Goal: Task Accomplishment & Management: Use online tool/utility

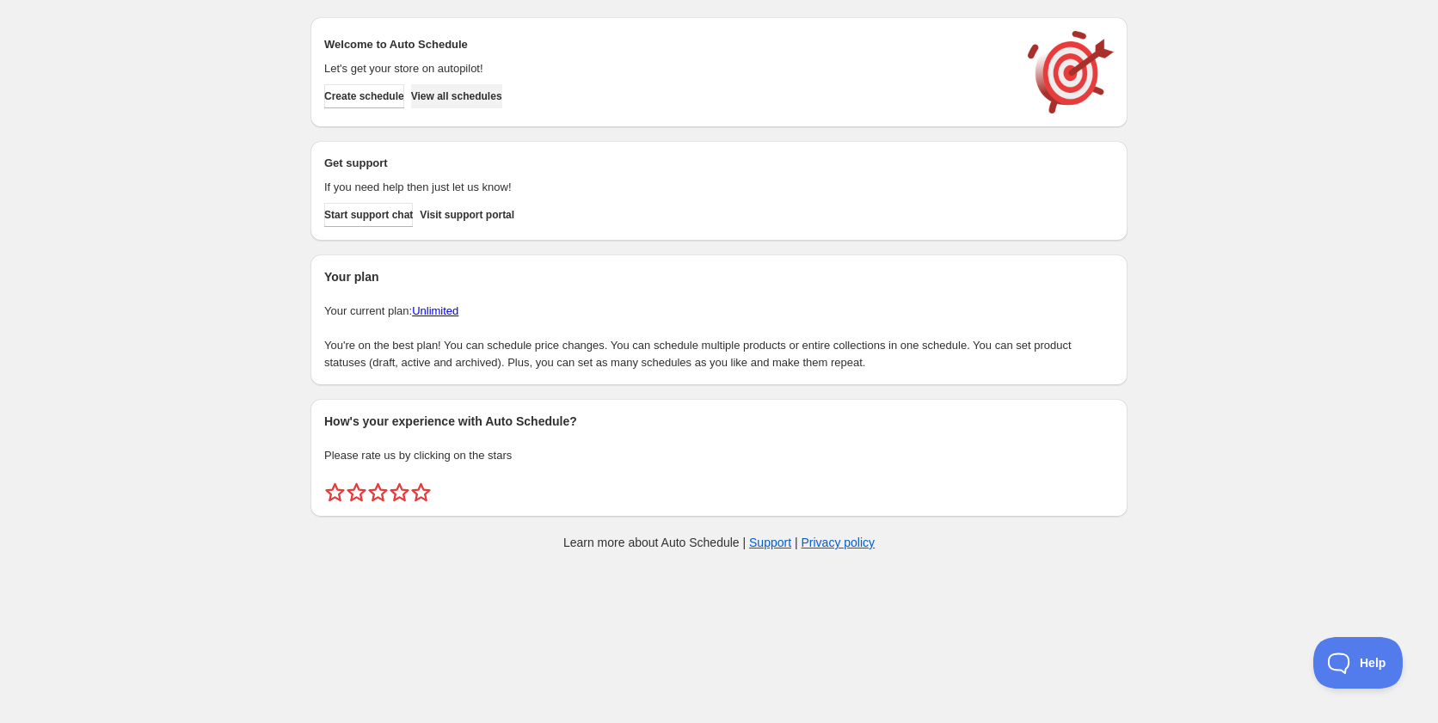
click at [450, 99] on span "View all schedules" at bounding box center [456, 96] width 91 height 14
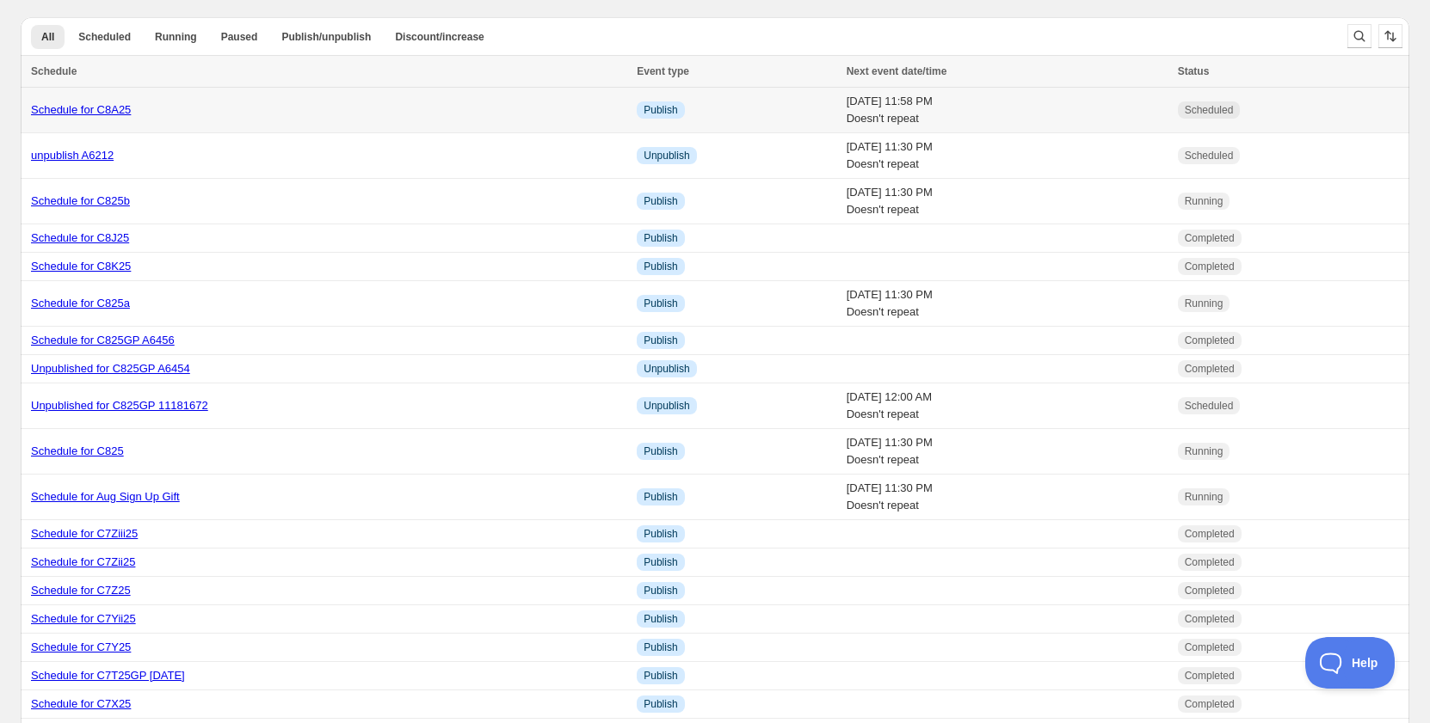
click at [105, 111] on link "Schedule for C8A25" at bounding box center [81, 109] width 100 height 13
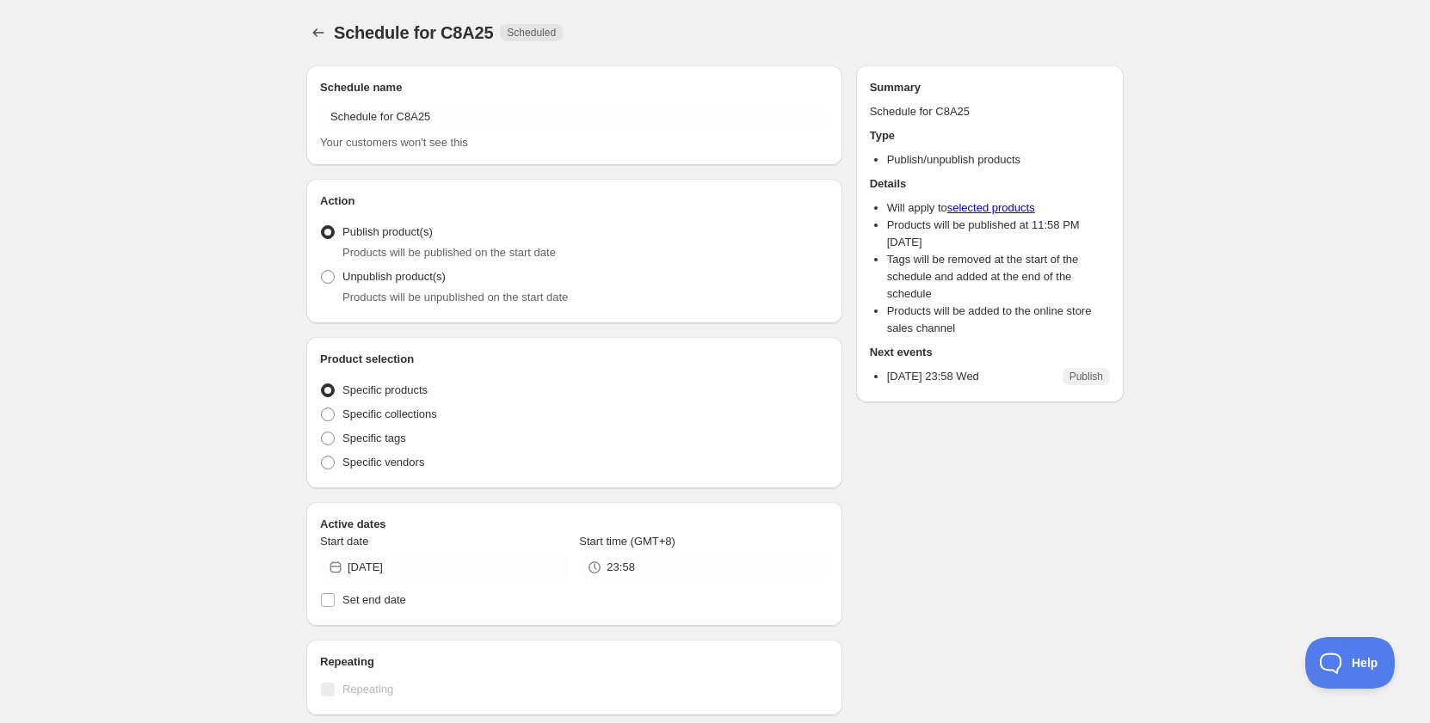
radio input "true"
checkbox input "true"
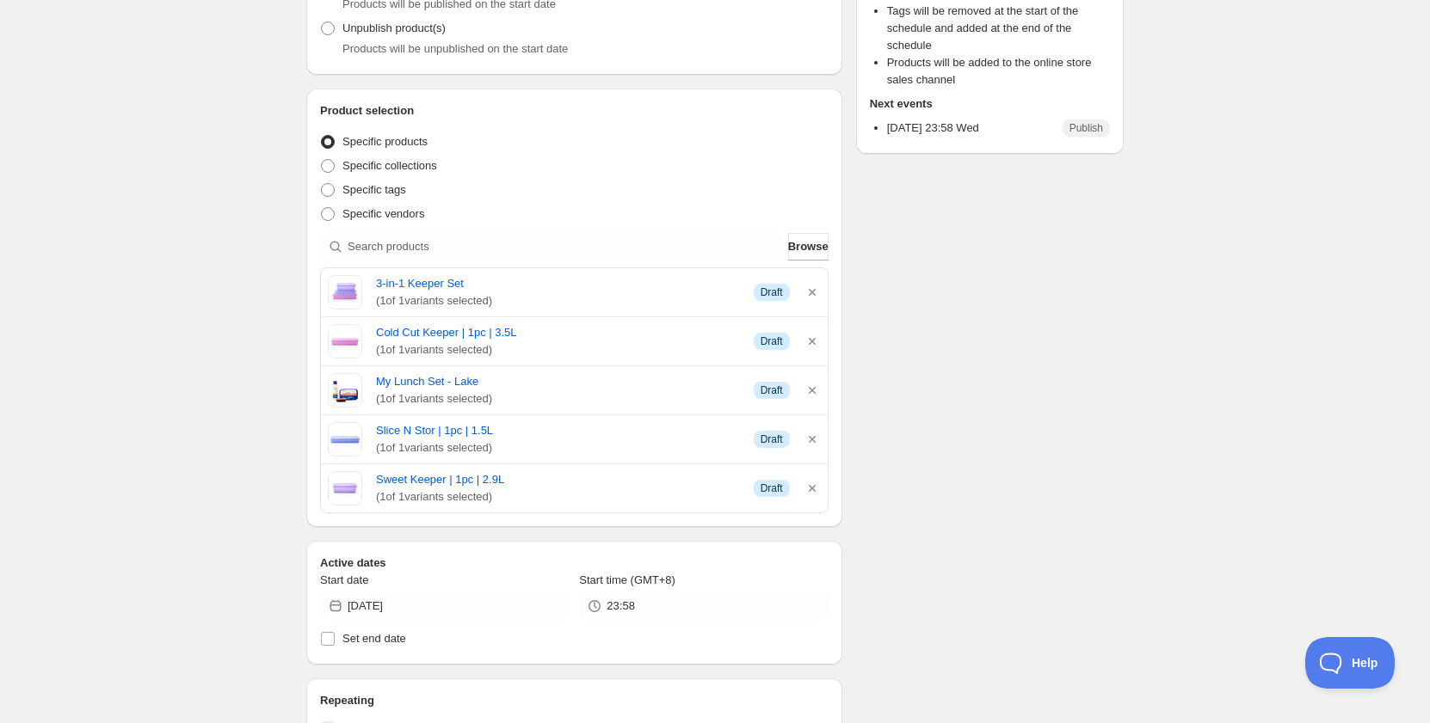
scroll to position [258, 0]
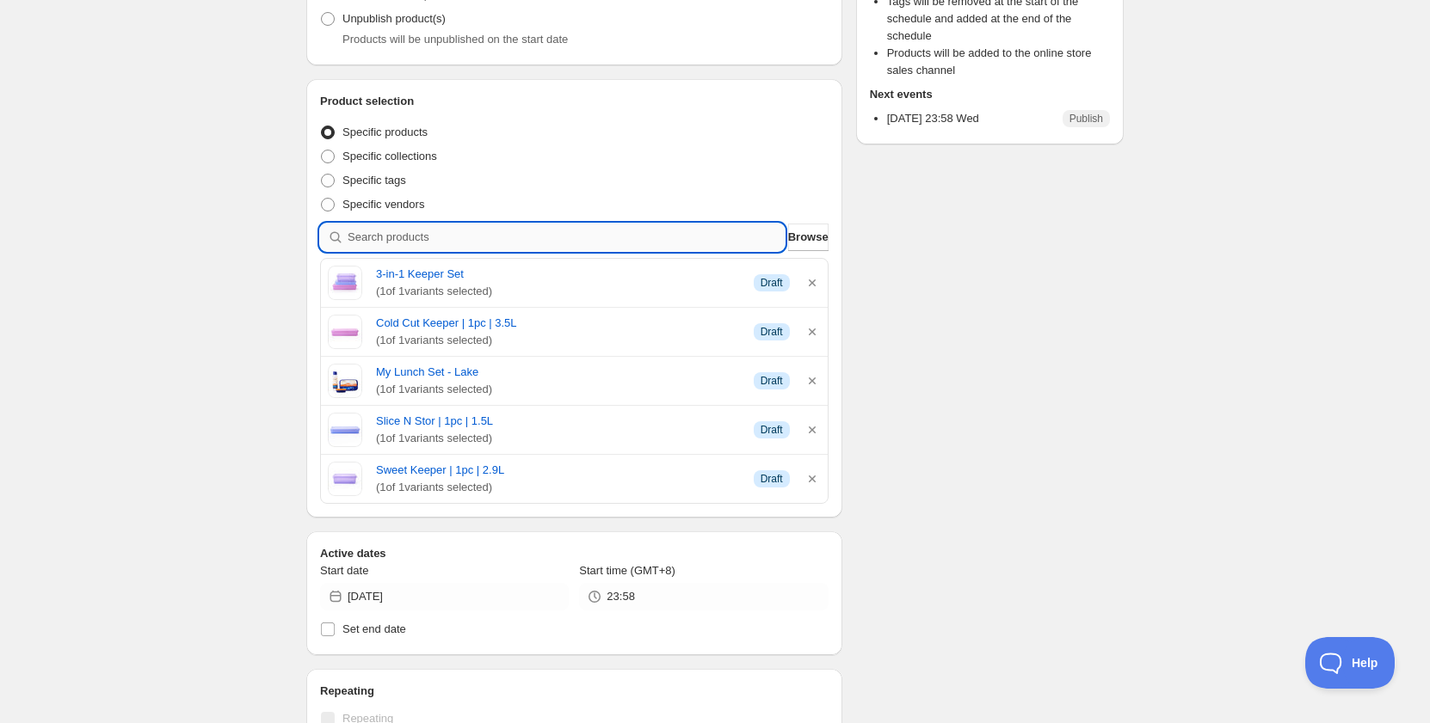
click at [498, 239] on input "search" at bounding box center [566, 238] width 437 height 28
type input "C"
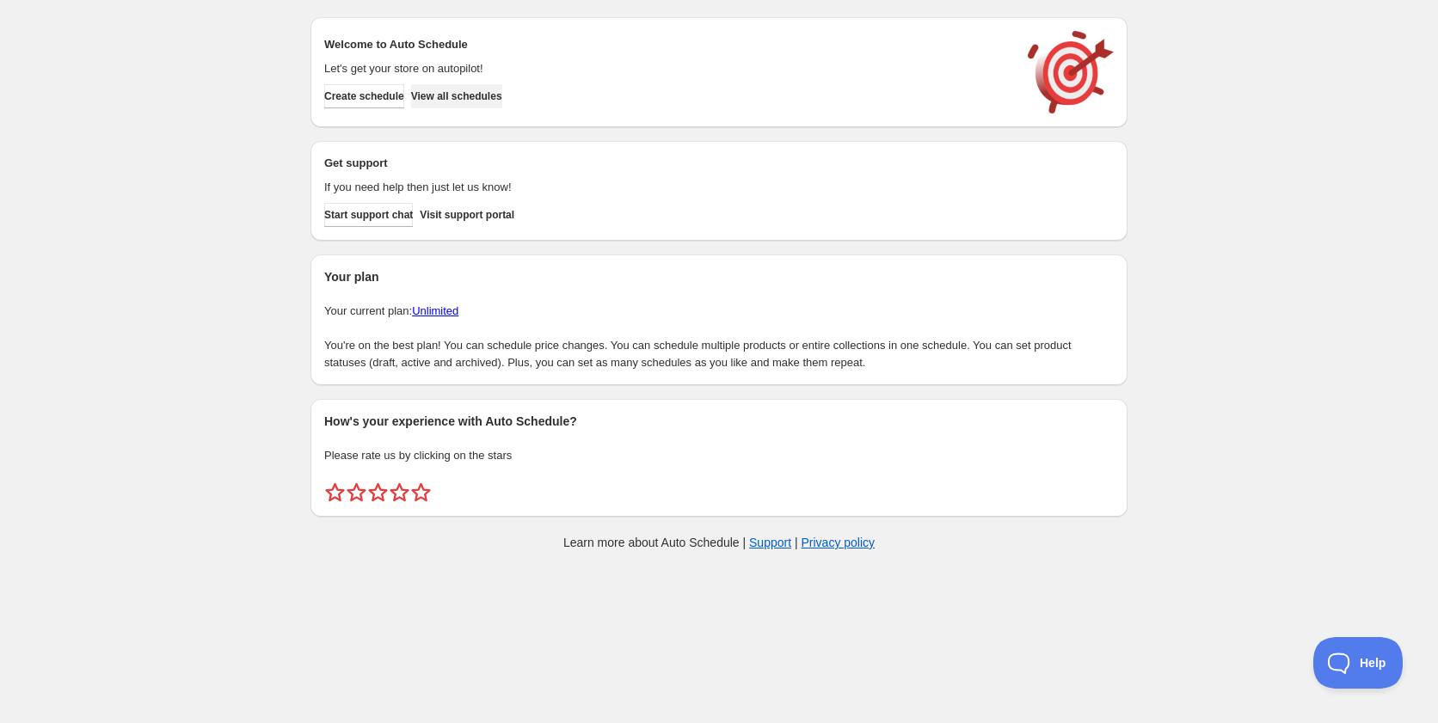
click at [467, 99] on span "View all schedules" at bounding box center [456, 96] width 91 height 14
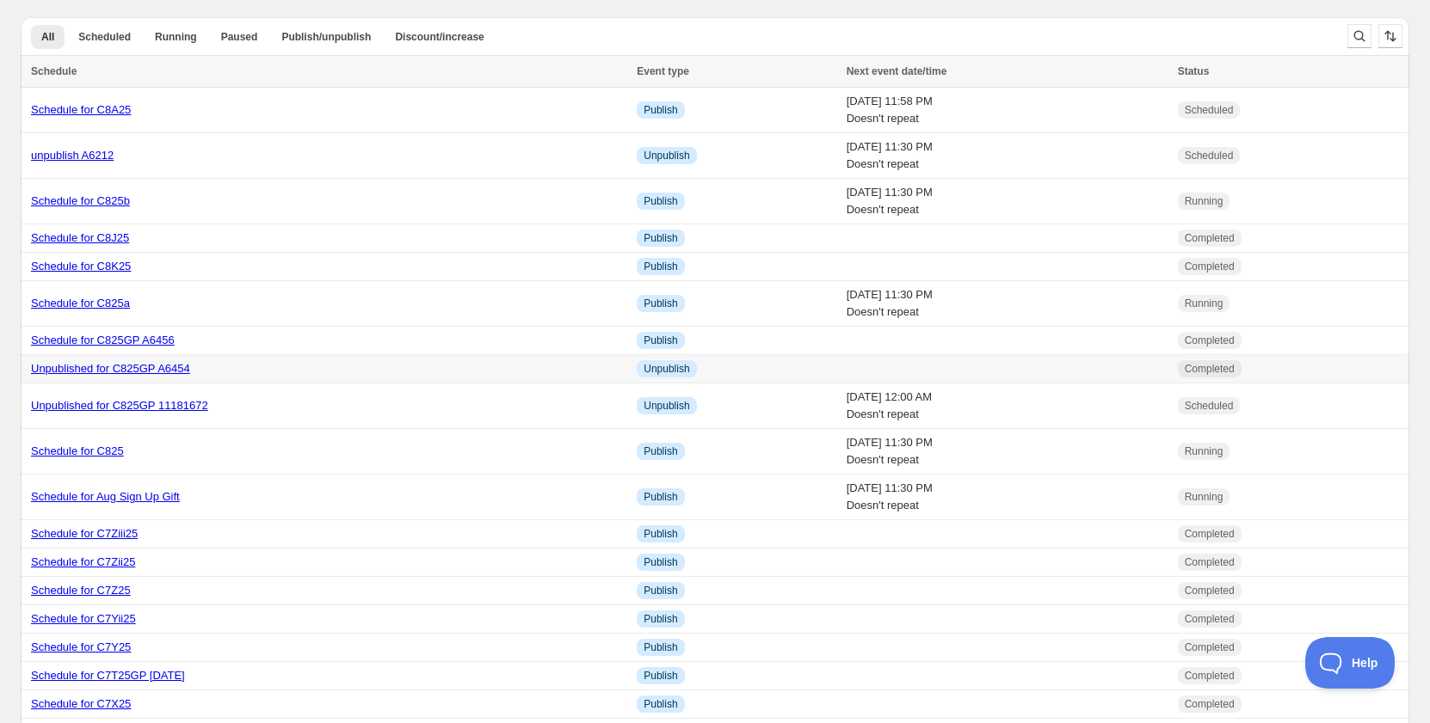
click at [117, 371] on link "Unpublished for C825GP A6454" at bounding box center [110, 368] width 159 height 13
click at [141, 407] on link "Unpublished for C825GP 11181672" at bounding box center [119, 405] width 177 height 13
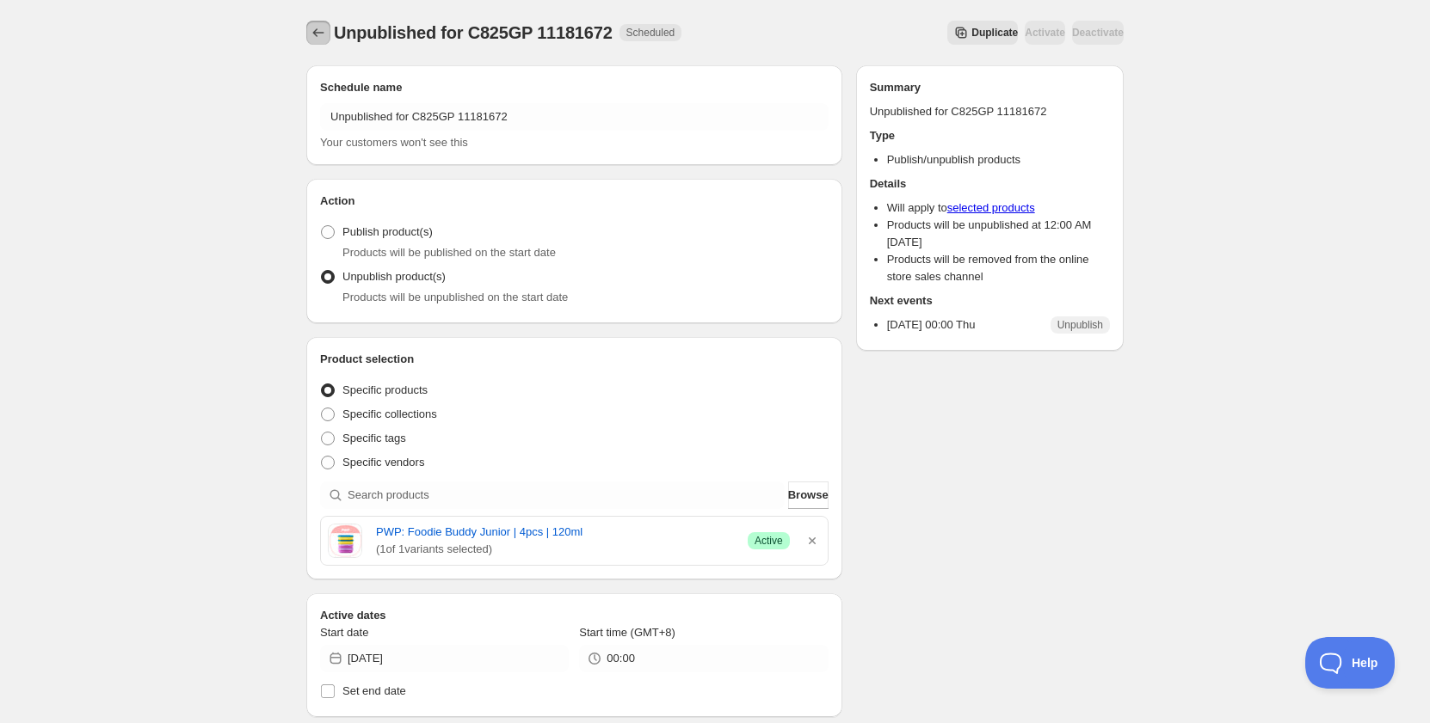
click at [311, 36] on icon "Schedules" at bounding box center [318, 32] width 17 height 17
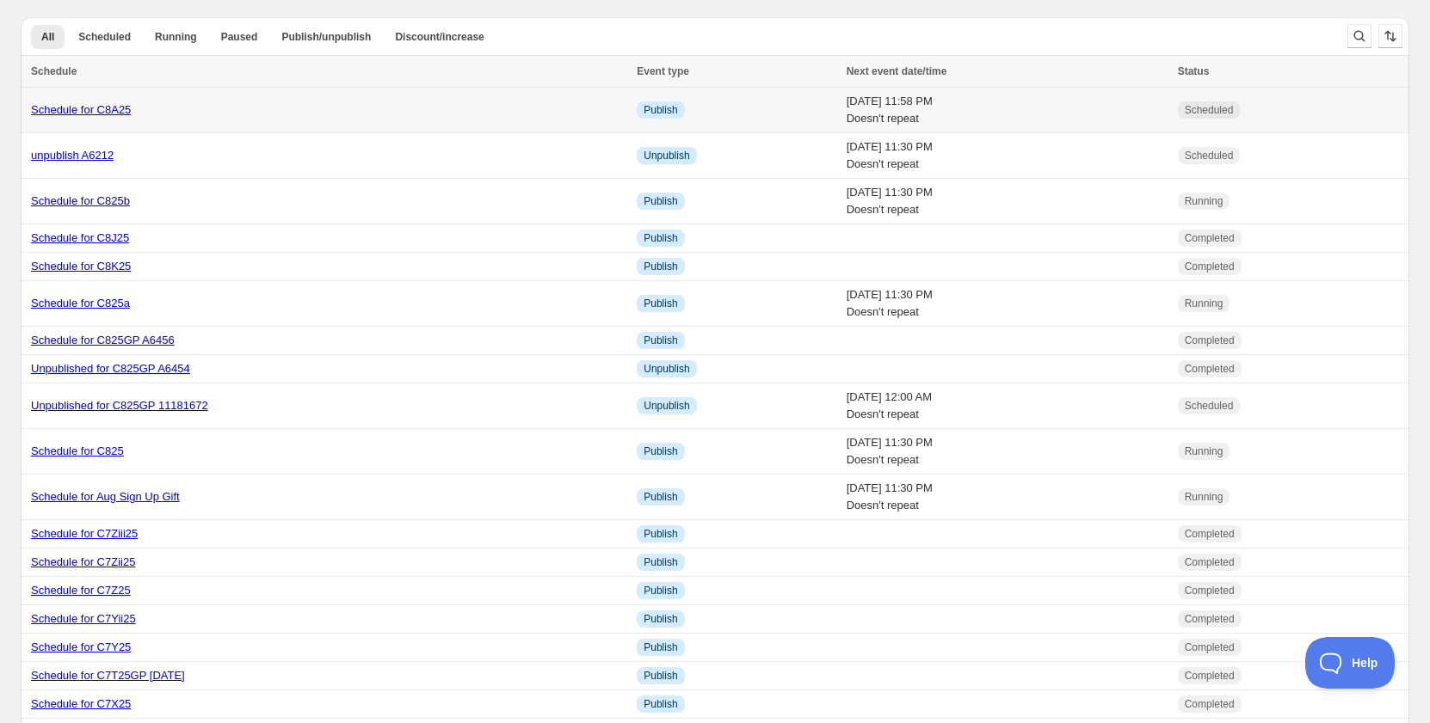
click at [65, 111] on link "Schedule for C8A25" at bounding box center [81, 109] width 100 height 13
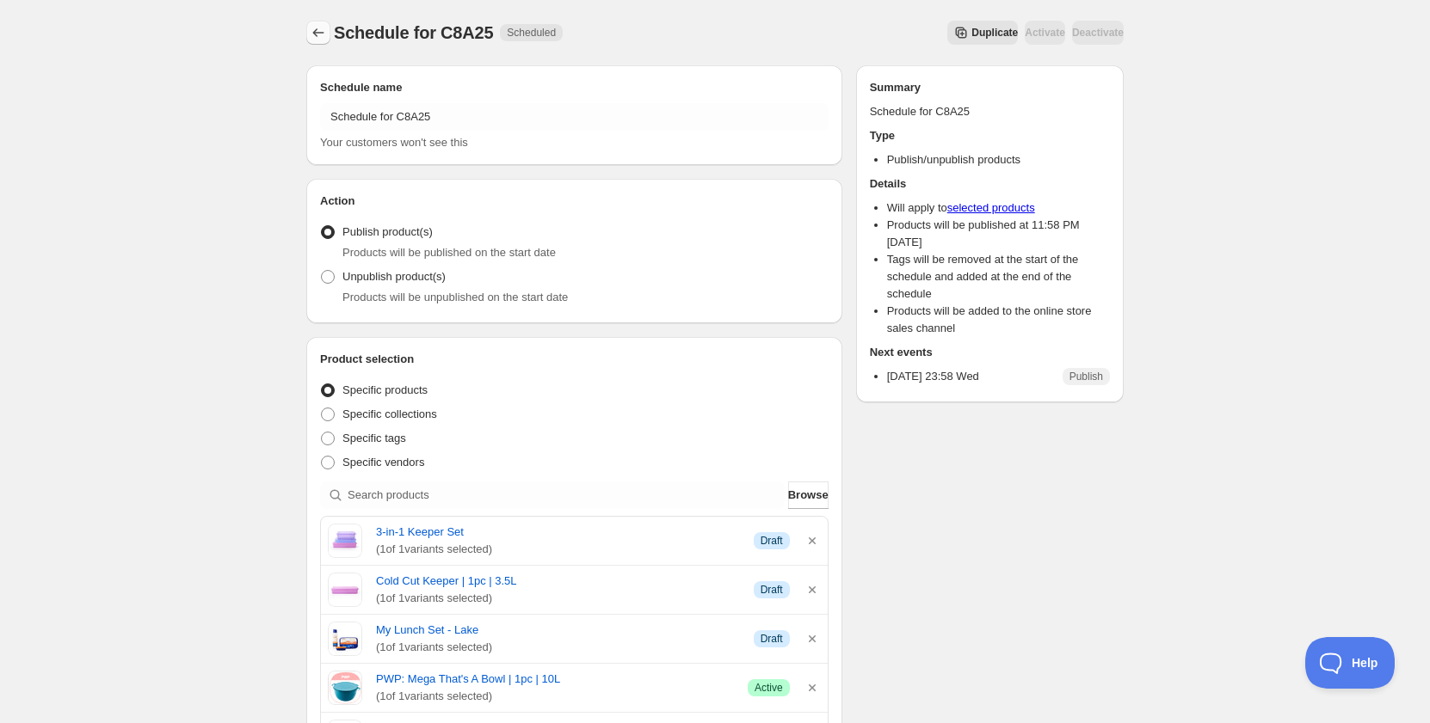
click at [320, 41] on button "Schedules" at bounding box center [318, 33] width 24 height 24
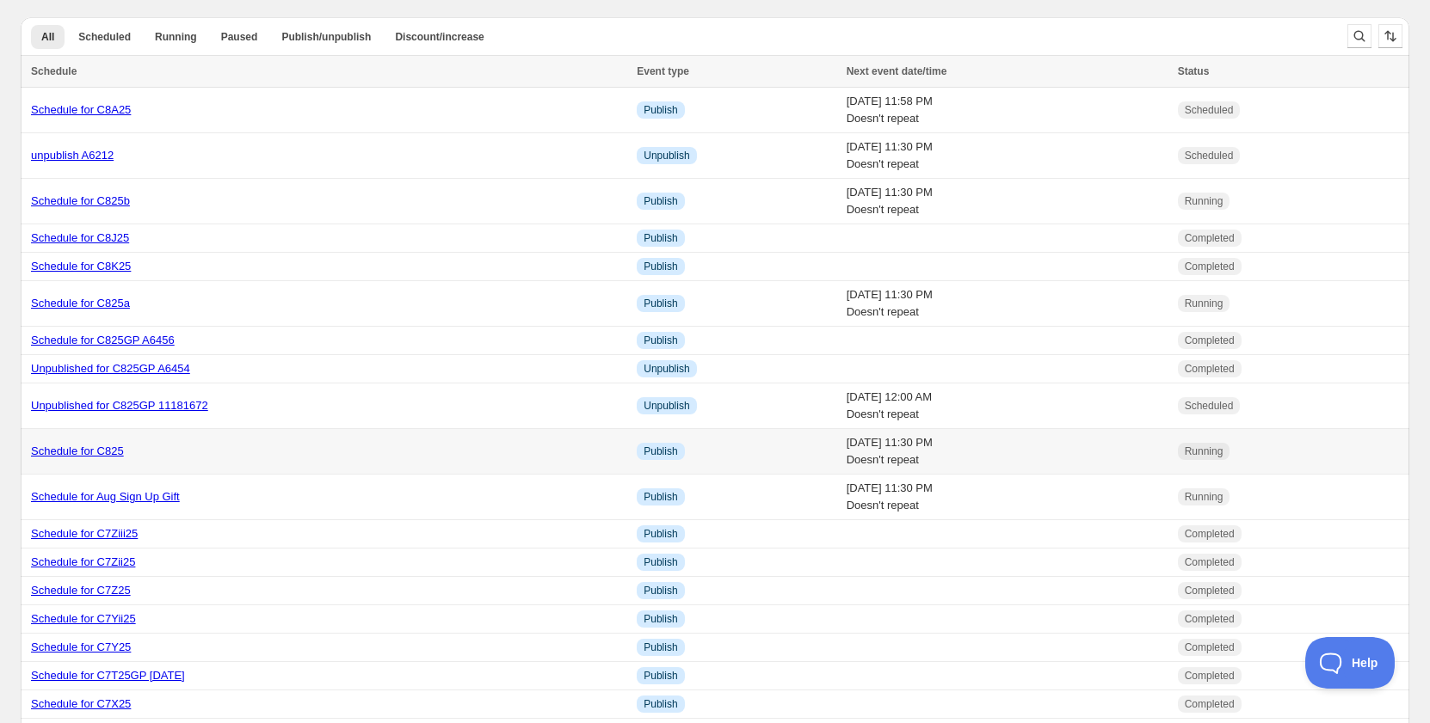
click at [108, 448] on link "Schedule for C825" at bounding box center [77, 451] width 93 height 13
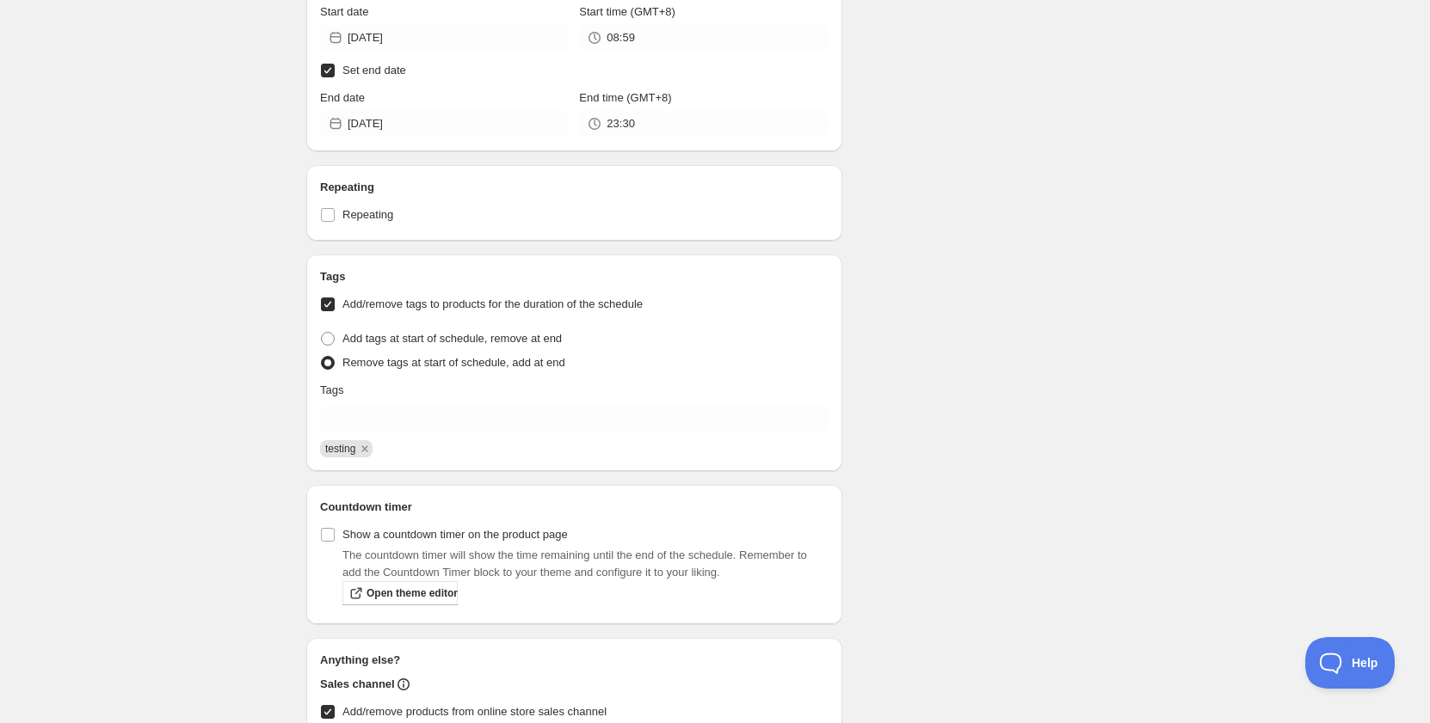
scroll to position [3957, 0]
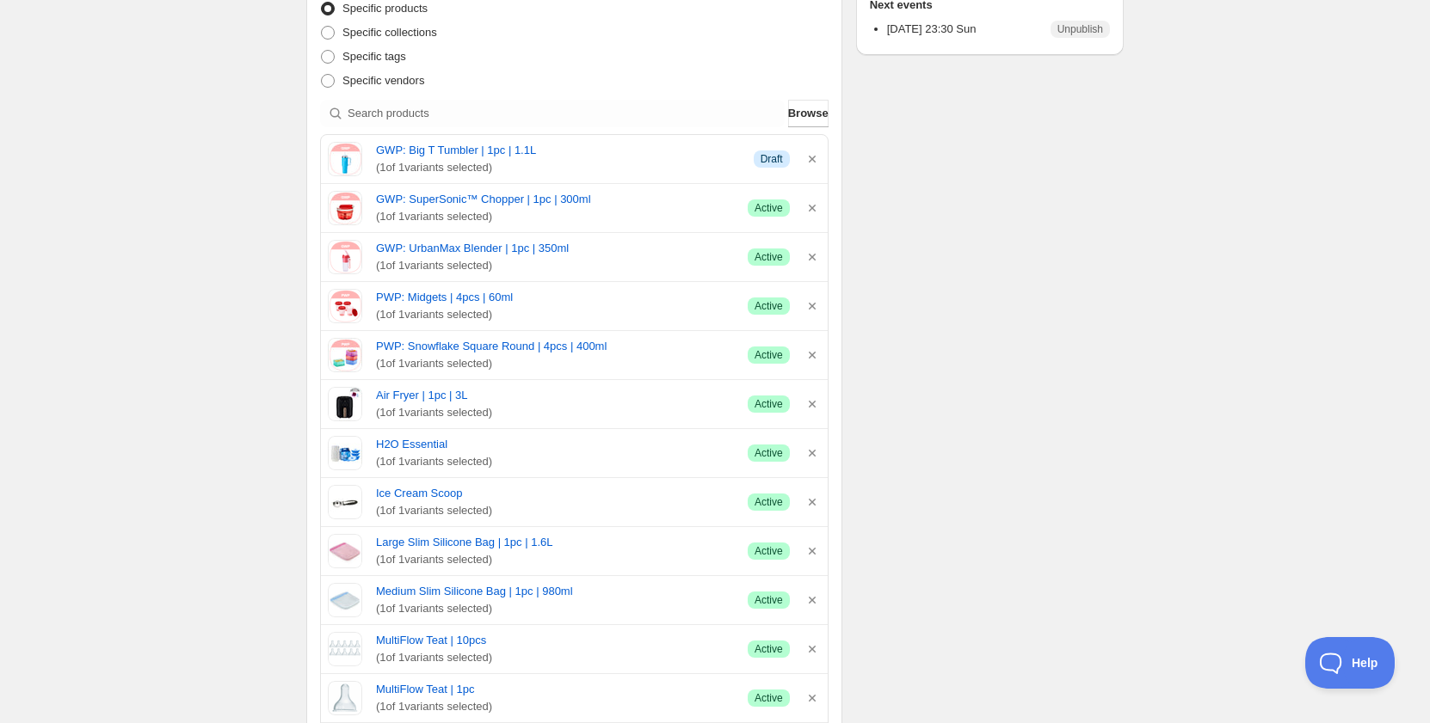
scroll to position [0, 0]
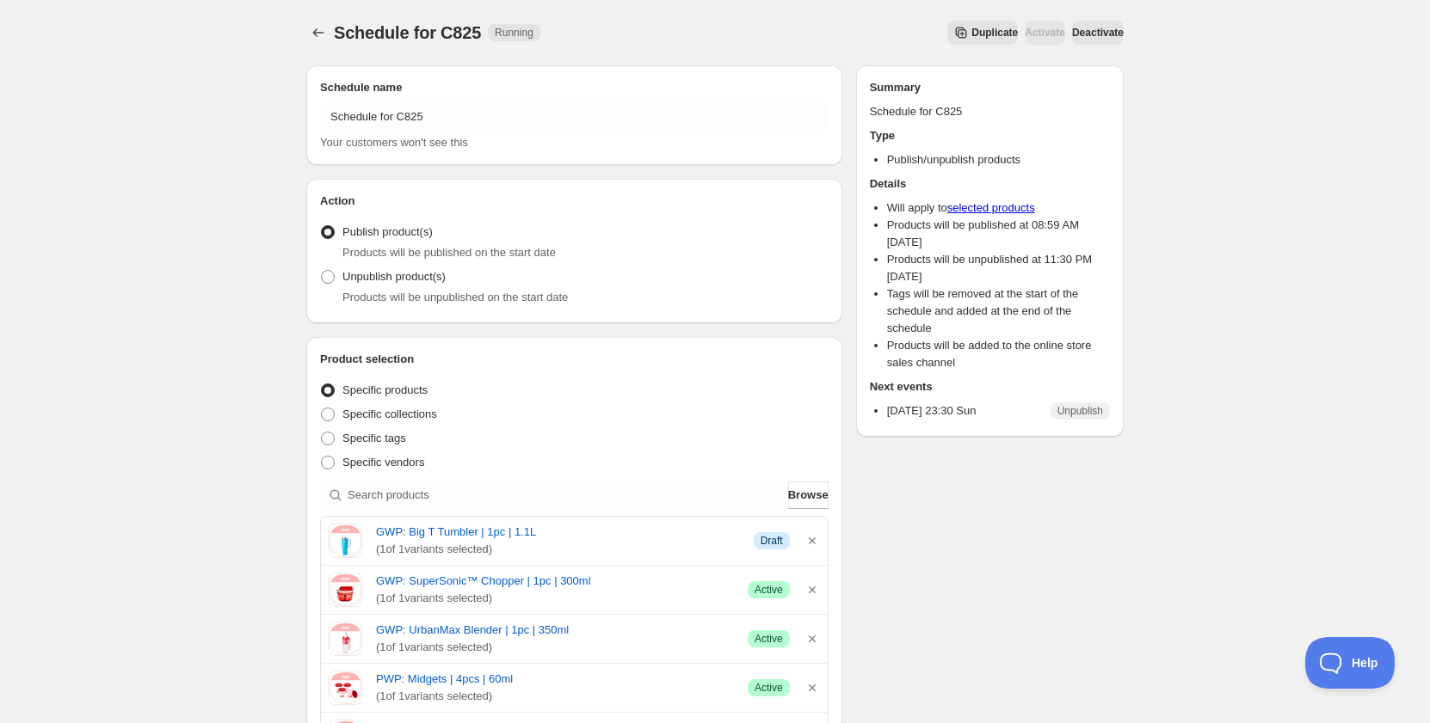
drag, startPoint x: 880, startPoint y: 294, endPoint x: 1079, endPoint y: 76, distance: 295.3
click at [777, 7] on div "Schedule for C825. This page is ready Schedule for C825 Running Duplicate Activ…" at bounding box center [714, 32] width 817 height 65
